Goal: Information Seeking & Learning: Learn about a topic

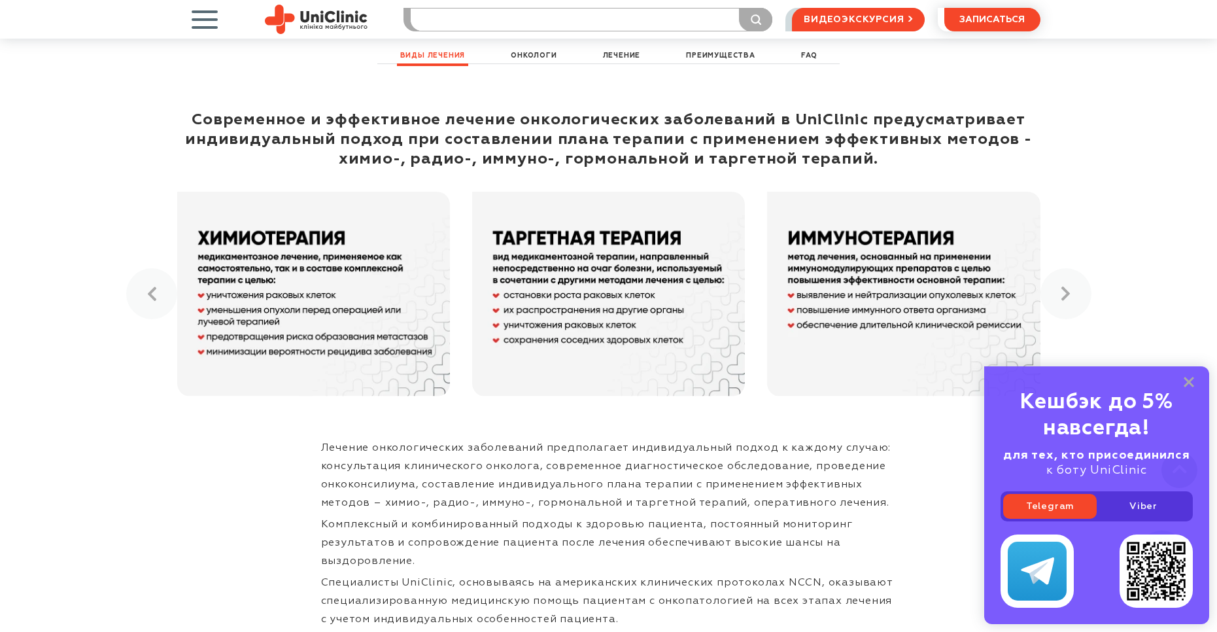
scroll to position [785, 0]
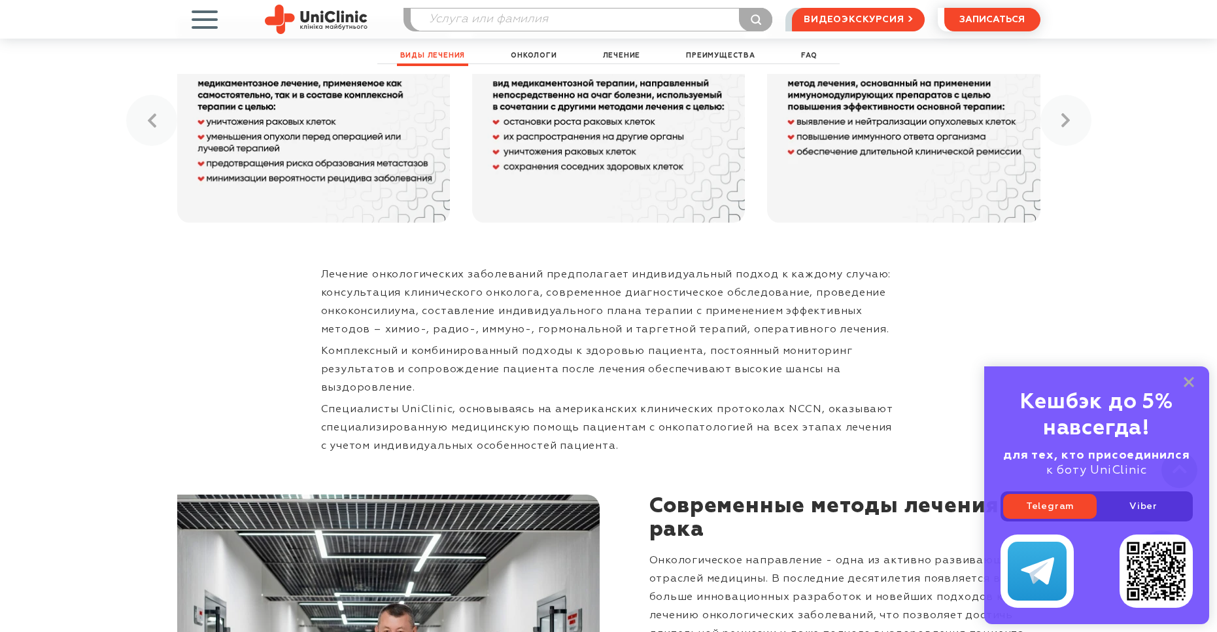
drag, startPoint x: 1193, startPoint y: 379, endPoint x: 963, endPoint y: 293, distance: 245.1
click at [1191, 379] on icon at bounding box center [1189, 382] width 10 height 11
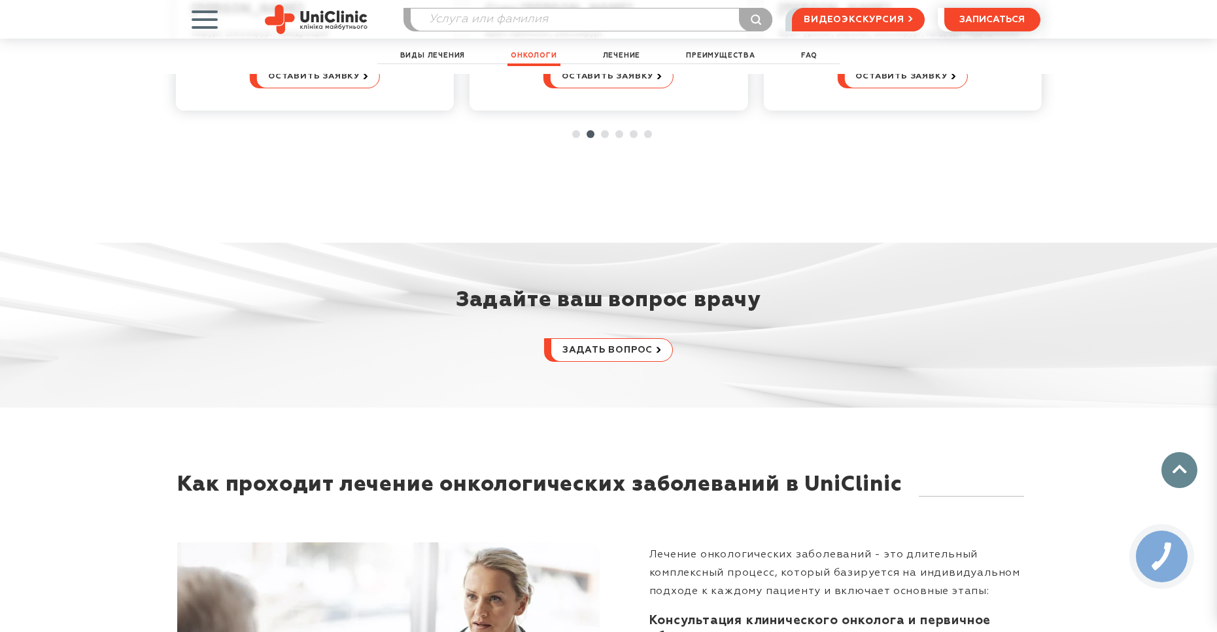
scroll to position [2944, 0]
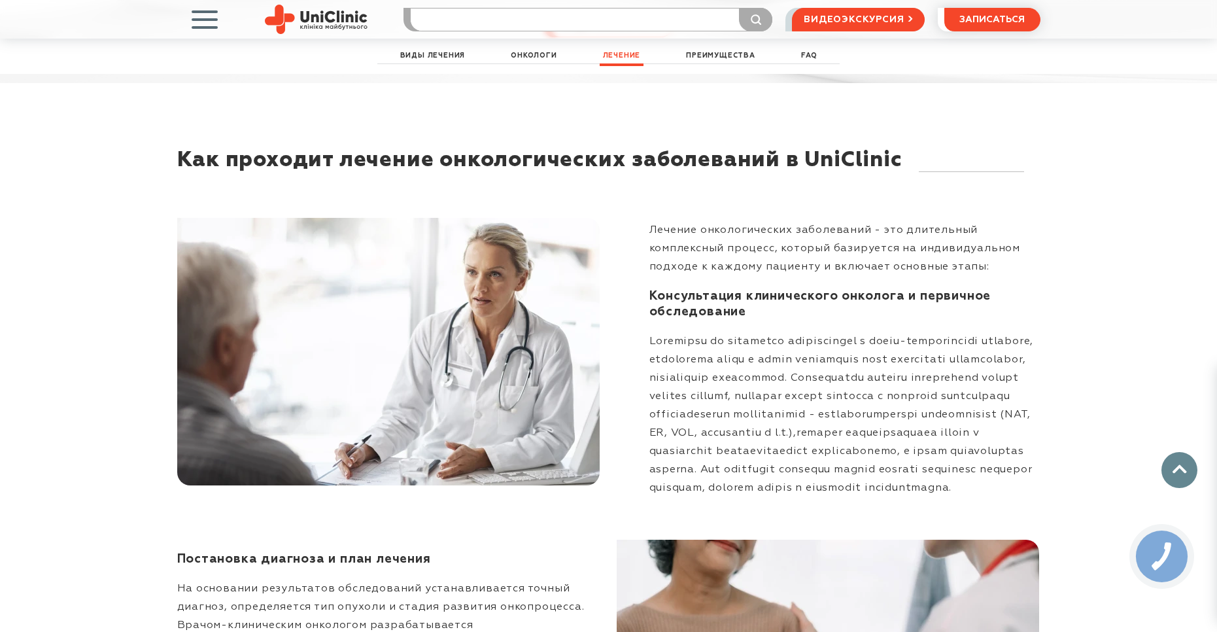
click at [467, 20] on input "search" at bounding box center [592, 20] width 362 height 22
type input "гестология"
click at [739, 8] on button "submit" at bounding box center [755, 20] width 33 height 24
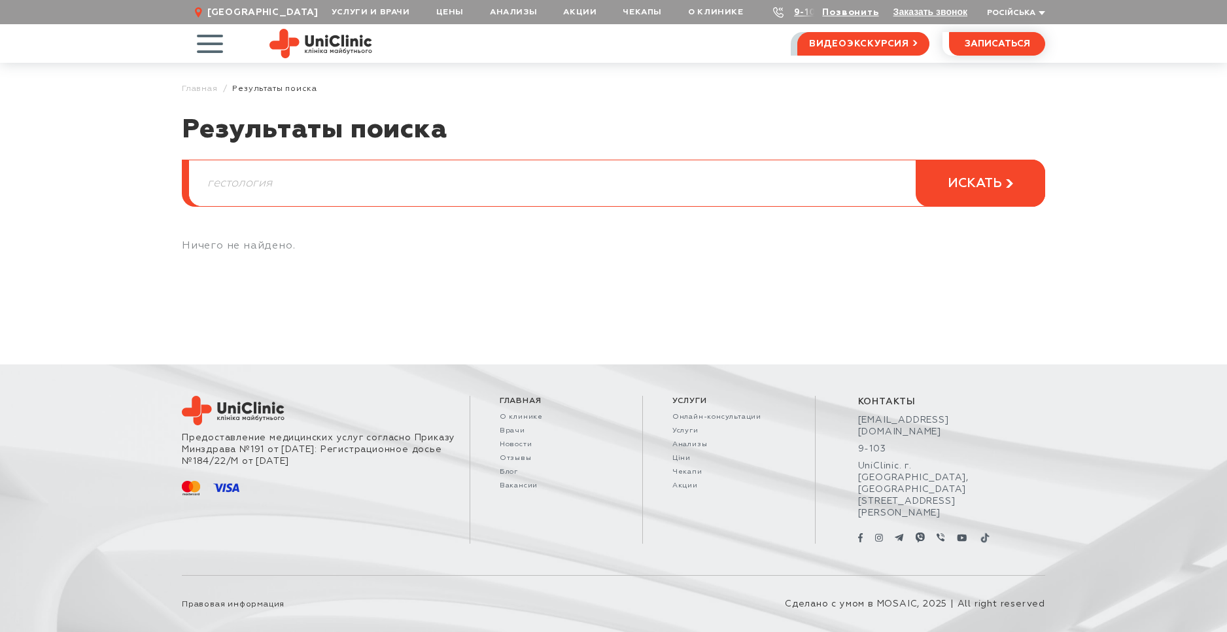
click at [283, 188] on input "гестология" at bounding box center [617, 183] width 856 height 46
click at [220, 185] on input "гестология" at bounding box center [617, 183] width 856 height 46
type input "гистология"
click at [916, 160] on button "искать" at bounding box center [981, 183] width 130 height 47
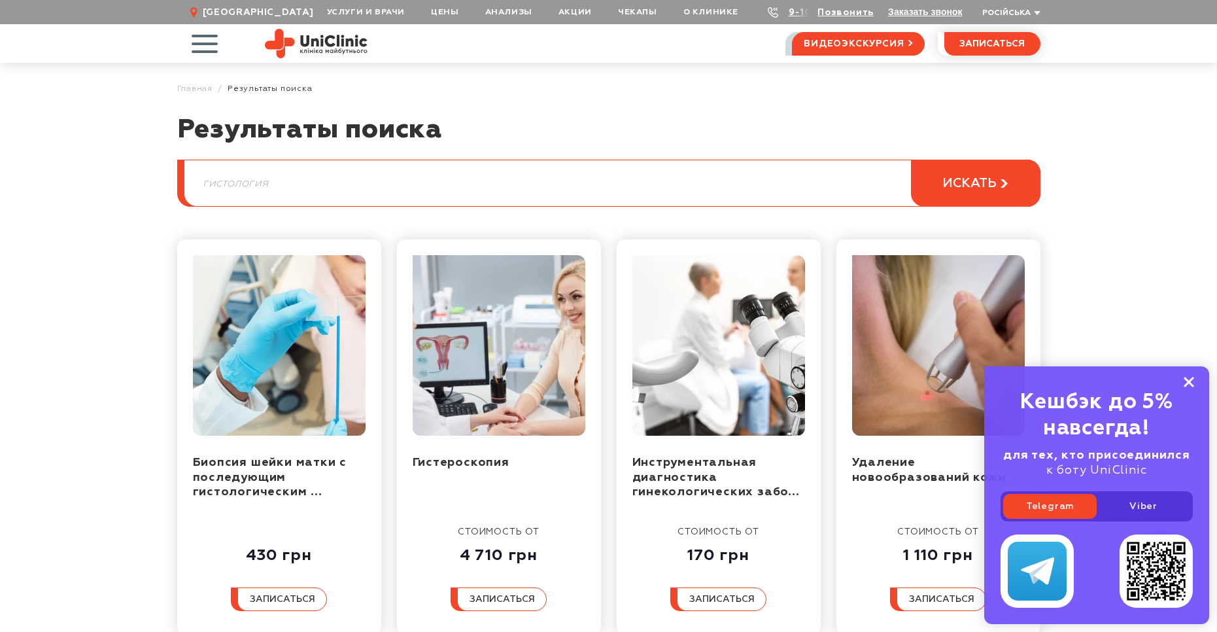
click at [1189, 382] on rect at bounding box center [1189, 382] width 10 height 10
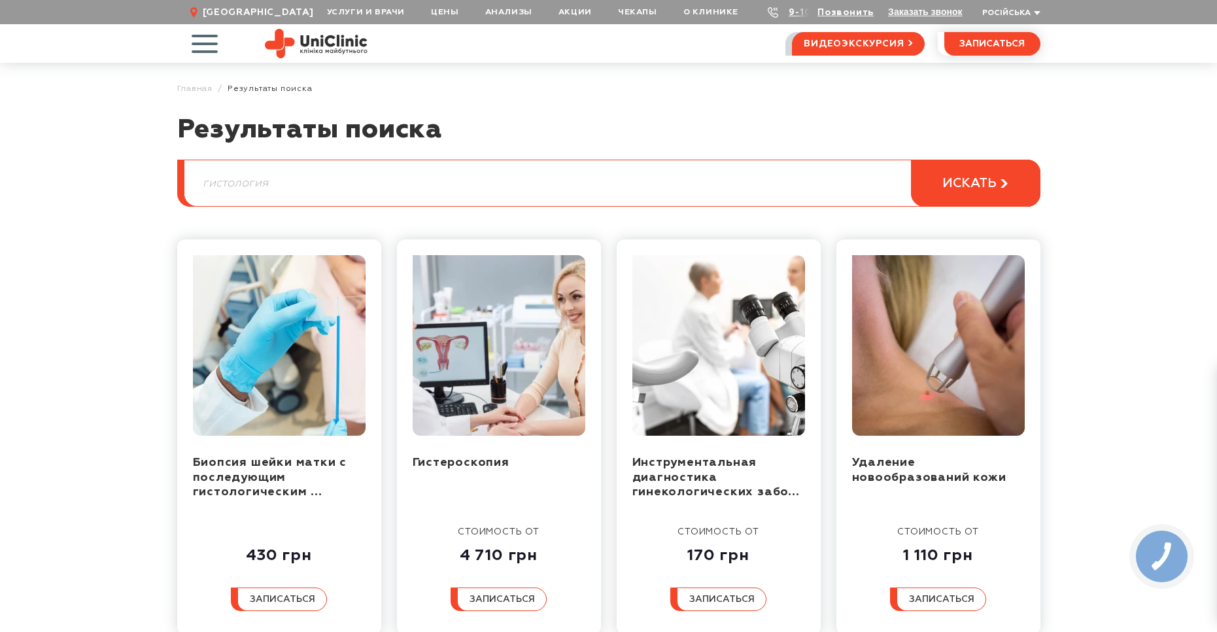
drag, startPoint x: 273, startPoint y: 181, endPoint x: 107, endPoint y: 186, distance: 166.9
click at [105, 185] on article "Результаты поиска гистология искать Биопсия шейки матки с последующим гистологи…" at bounding box center [608, 603] width 1217 height 979
type input "биопсия"
click at [911, 160] on button "искать" at bounding box center [976, 183] width 130 height 47
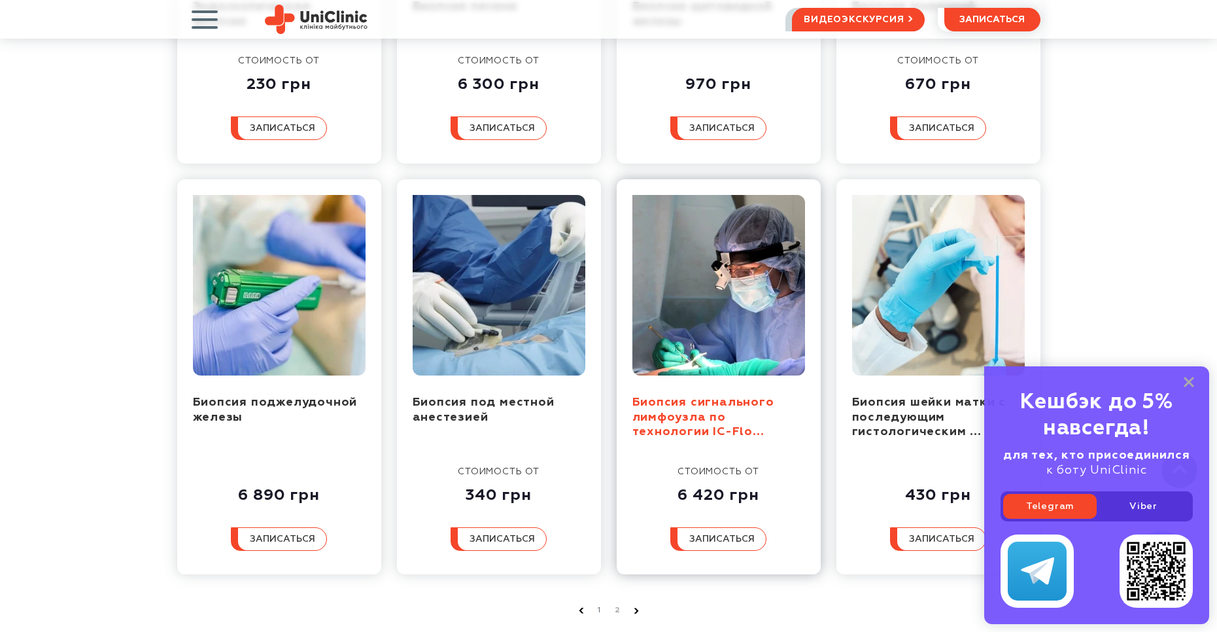
scroll to position [458, 0]
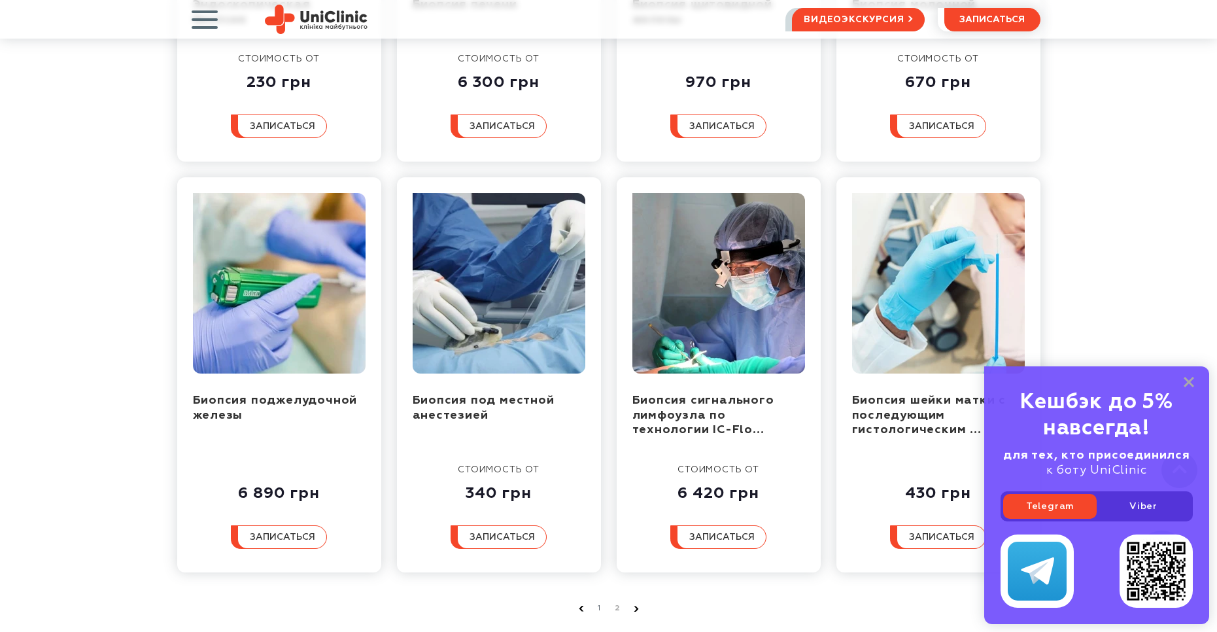
click at [1195, 379] on div "Кешбэк до 5% навсегда! для тех, кто присоединился к боту UniClinic Telegram Vib…" at bounding box center [1097, 495] width 225 height 258
click at [1190, 380] on rect at bounding box center [1189, 382] width 10 height 10
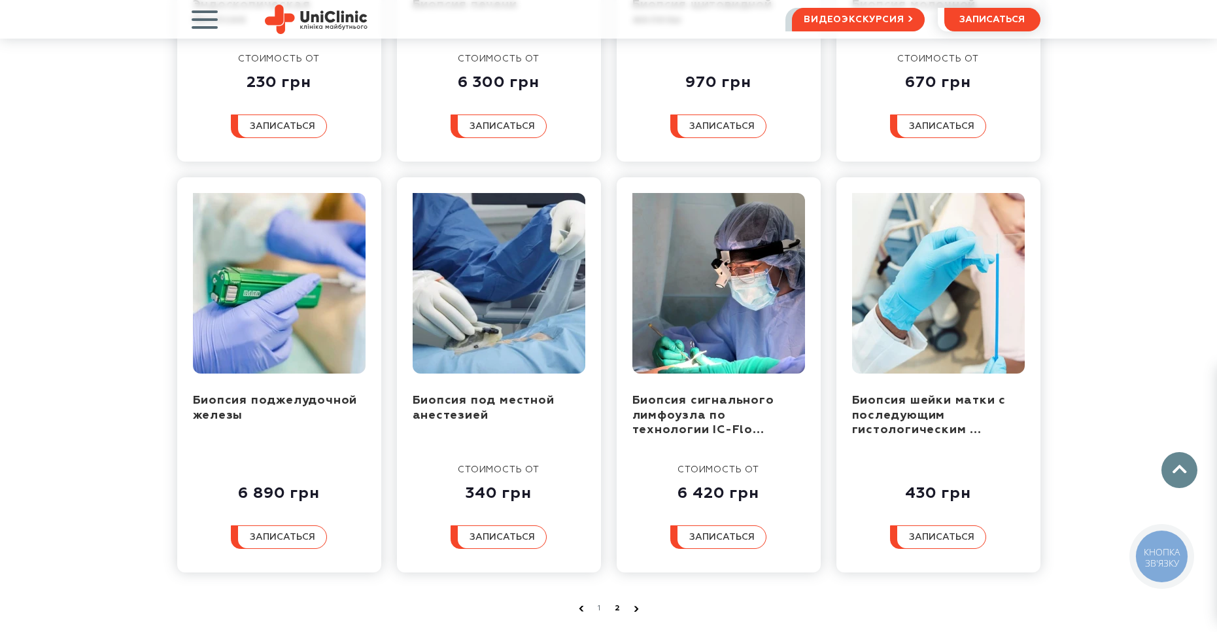
click at [619, 609] on link "2" at bounding box center [618, 608] width 13 height 13
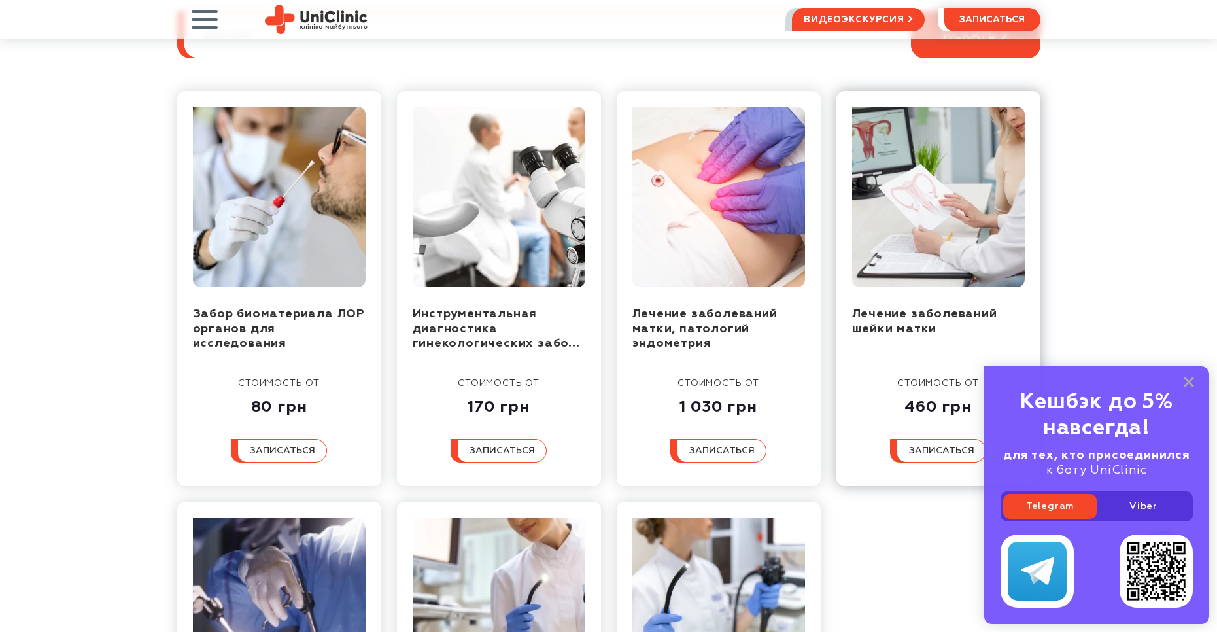
scroll to position [196, 0]
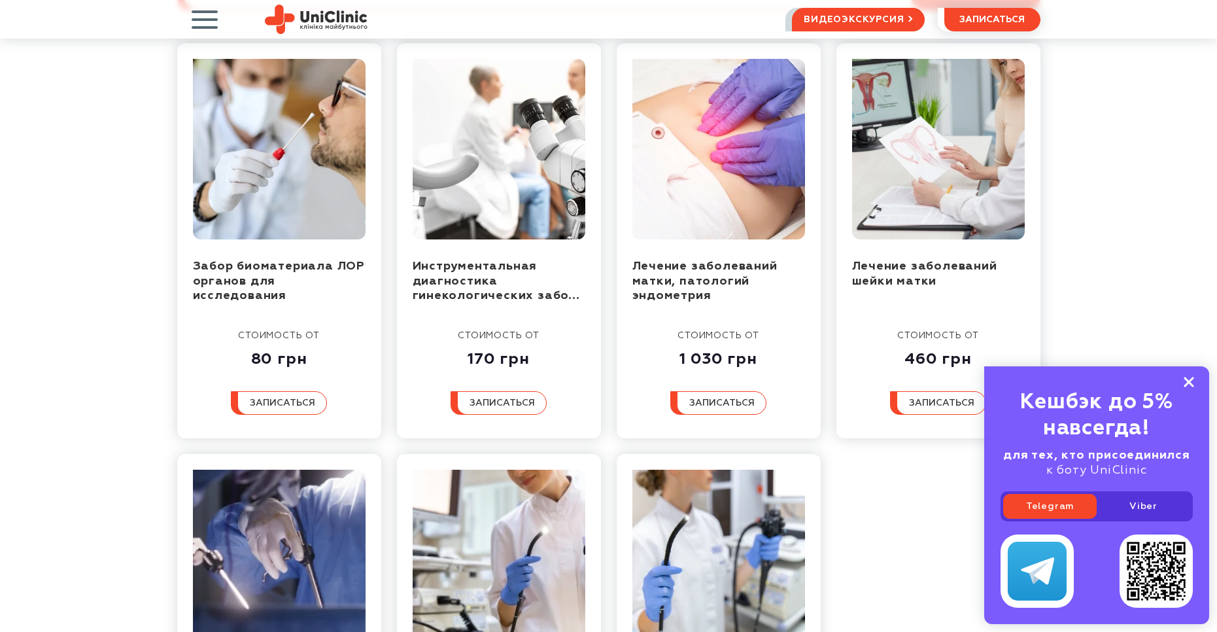
click at [1187, 377] on icon at bounding box center [1189, 382] width 10 height 11
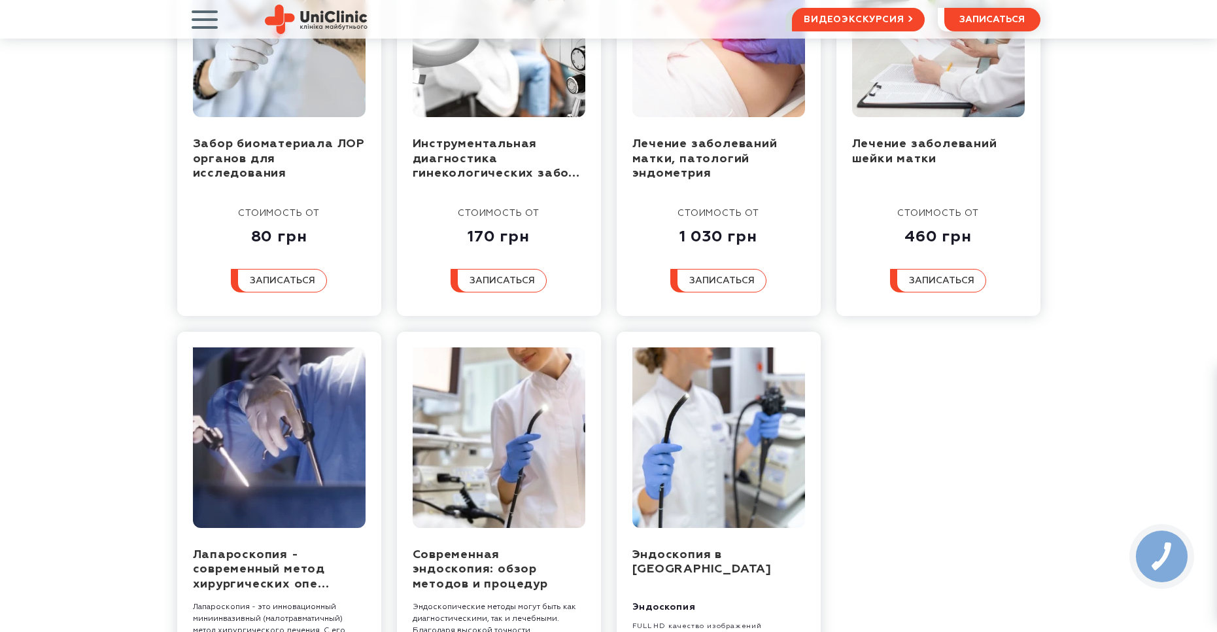
scroll to position [65, 0]
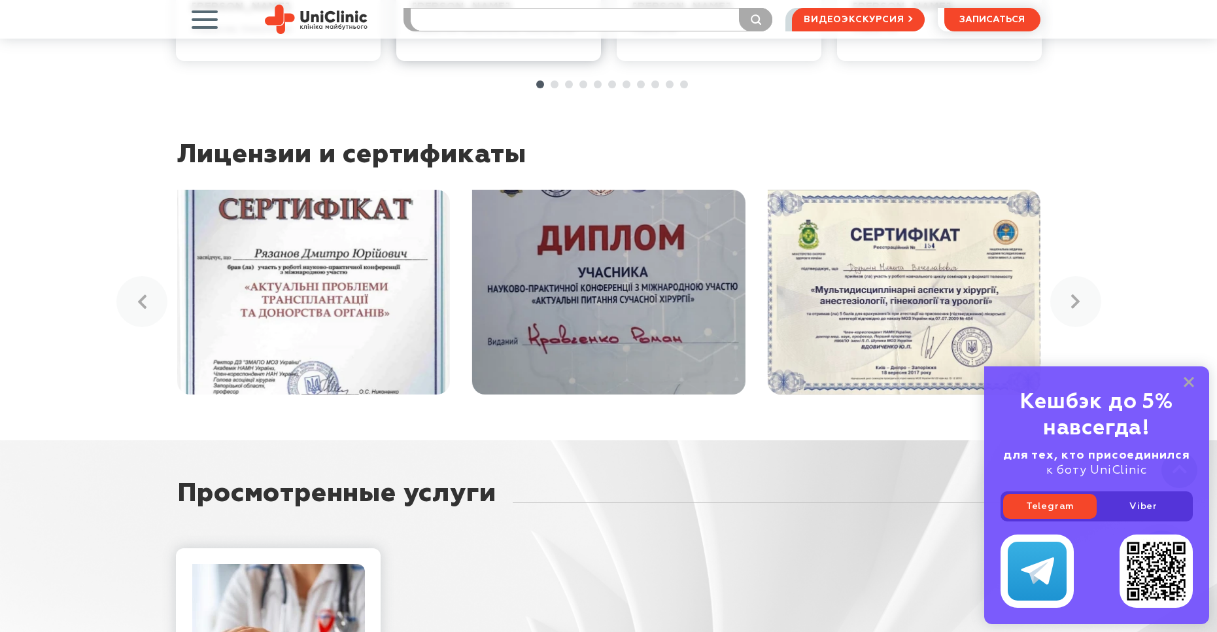
scroll to position [1505, 0]
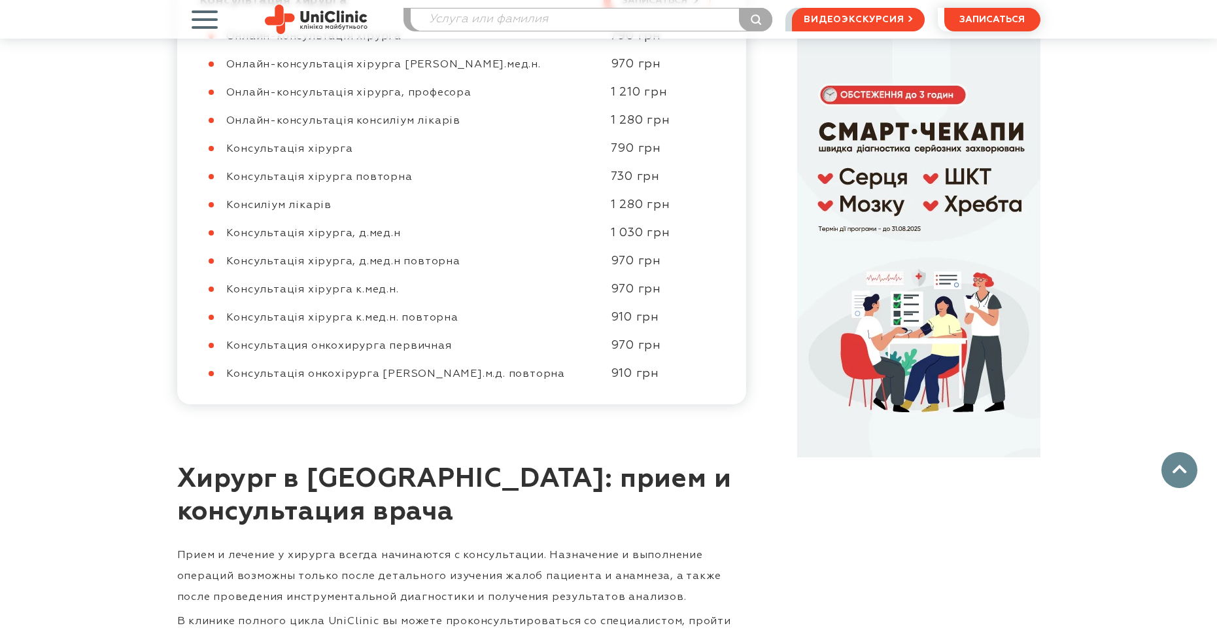
scroll to position [598, 0]
